Goal: Task Accomplishment & Management: Complete application form

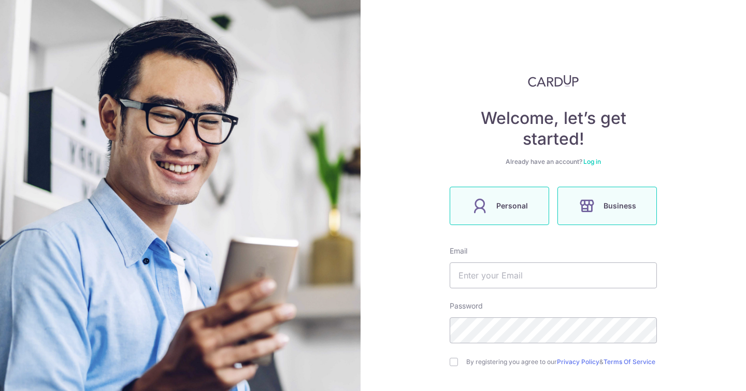
click at [517, 202] on span "Personal" at bounding box center [512, 205] width 32 height 12
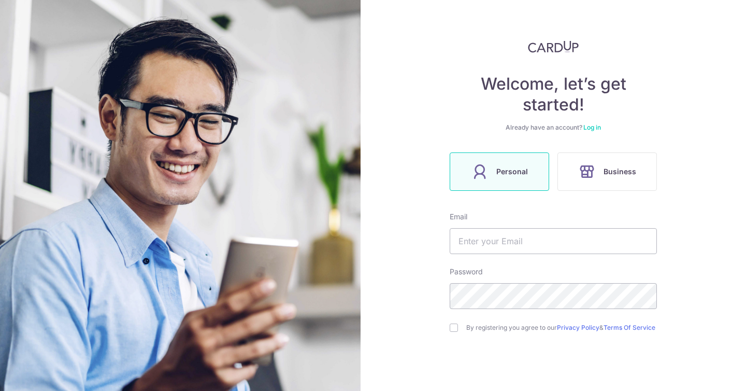
scroll to position [71, 0]
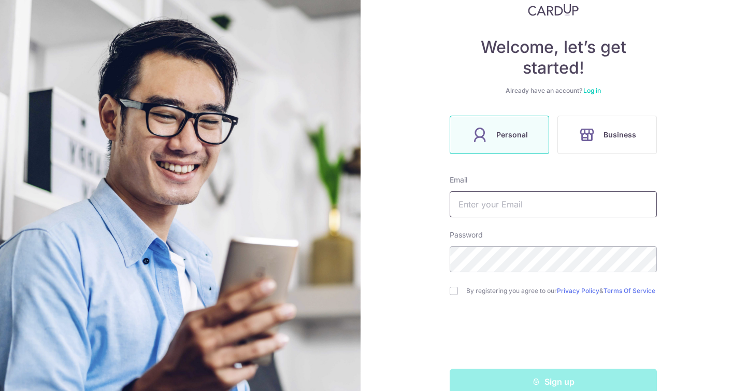
click at [513, 213] on input "text" at bounding box center [553, 204] width 207 height 26
type input "[EMAIL_ADDRESS][DOMAIN_NAME]"
click at [452, 294] on input "checkbox" at bounding box center [454, 290] width 8 height 8
checkbox input "true"
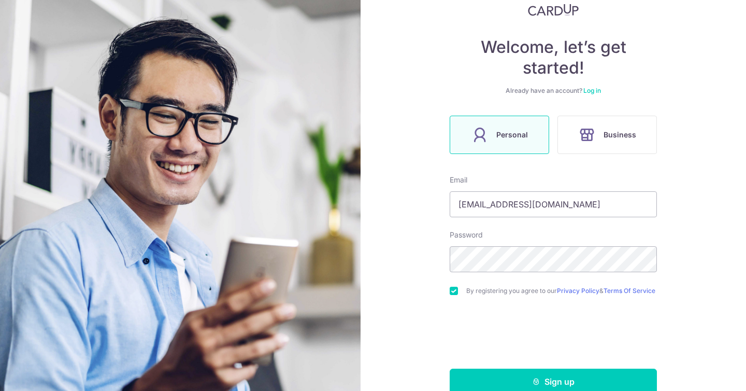
scroll to position [95, 0]
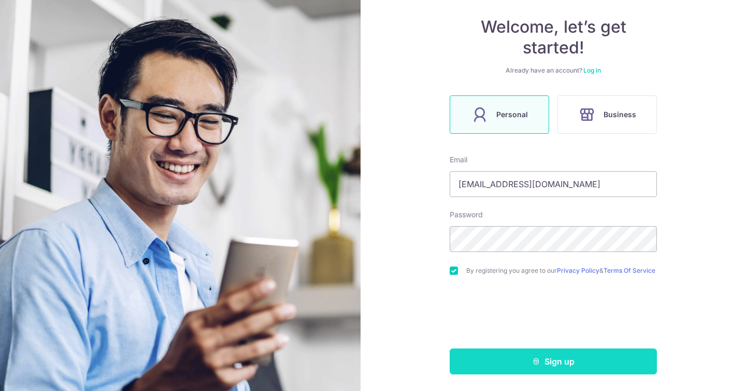
click at [507, 355] on button "Sign up" at bounding box center [553, 361] width 207 height 26
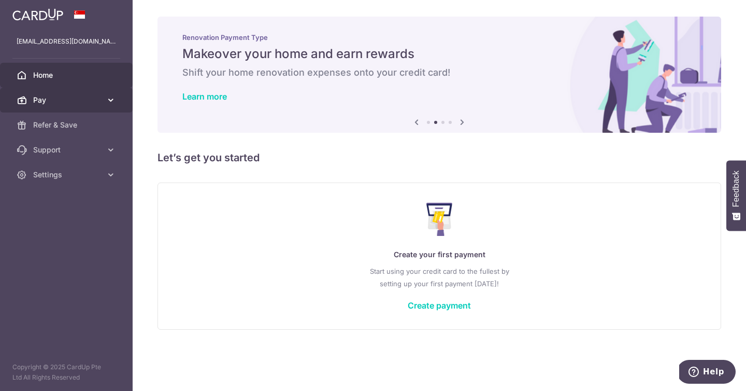
click at [103, 103] on link "Pay" at bounding box center [66, 100] width 133 height 25
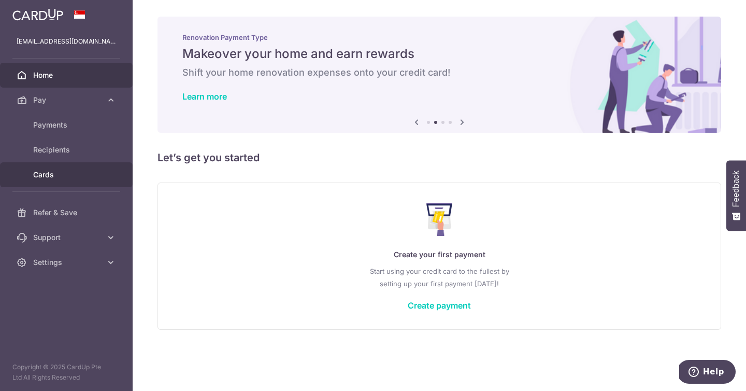
click at [69, 175] on span "Cards" at bounding box center [67, 174] width 68 height 10
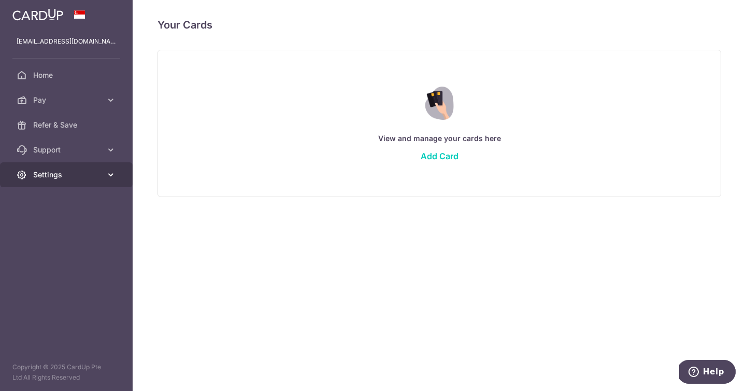
click at [100, 176] on span "Settings" at bounding box center [67, 174] width 68 height 10
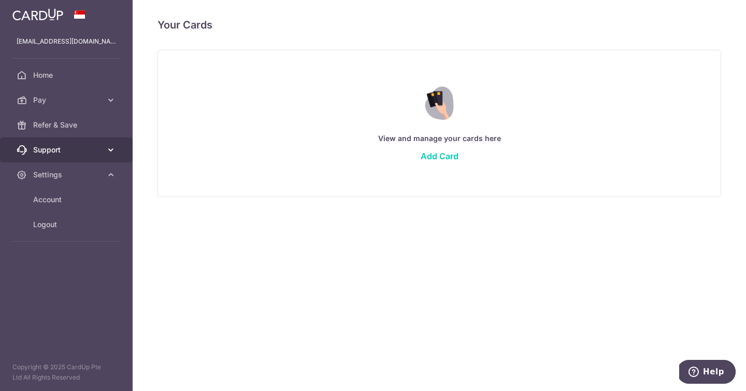
click at [106, 157] on link "Support" at bounding box center [66, 149] width 133 height 25
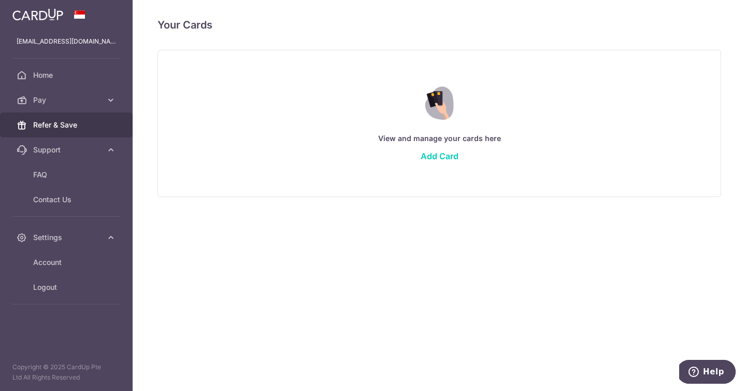
click at [94, 129] on span "Refer & Save" at bounding box center [67, 125] width 68 height 10
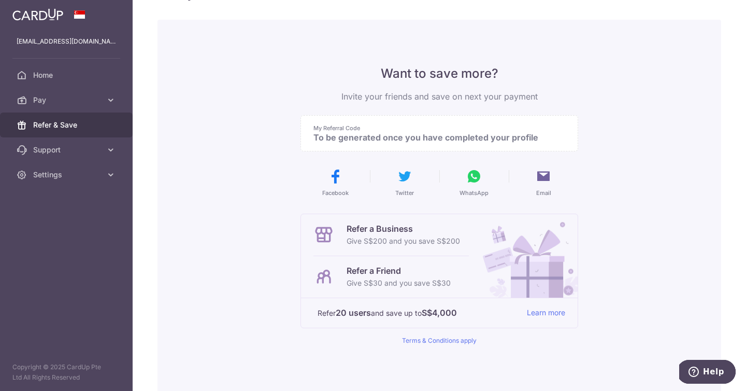
scroll to position [101, 0]
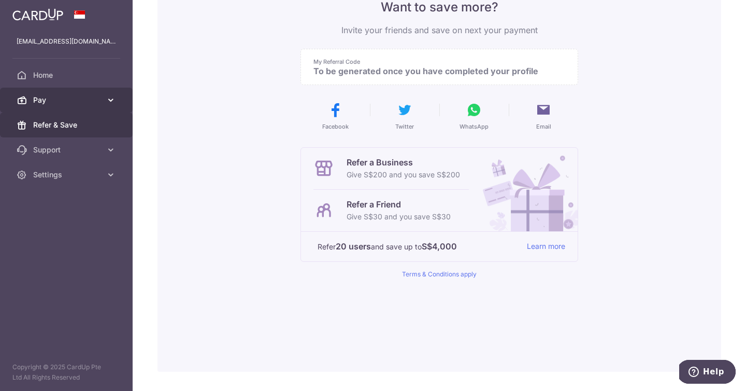
click at [94, 97] on span "Pay" at bounding box center [67, 100] width 68 height 10
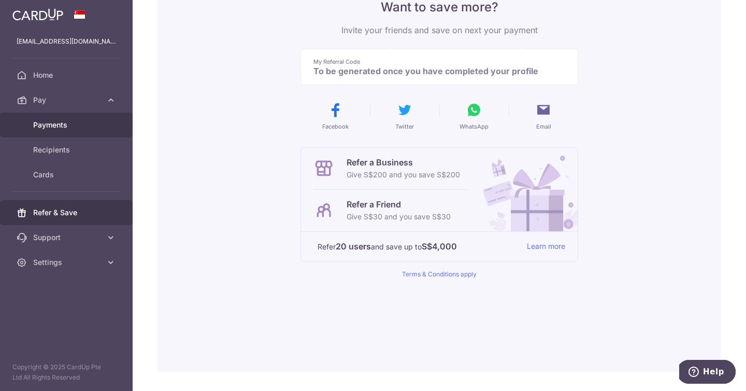
click at [80, 123] on span "Payments" at bounding box center [67, 125] width 68 height 10
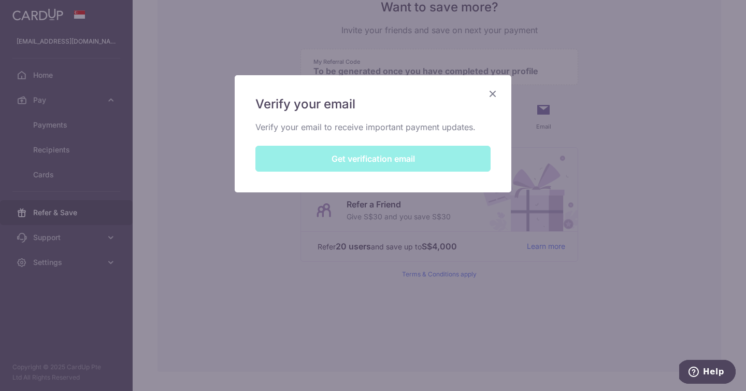
click at [395, 158] on div "Verify your email Verify your email to receive important payment updates. Get v…" at bounding box center [373, 133] width 277 height 117
